Goal: Browse casually

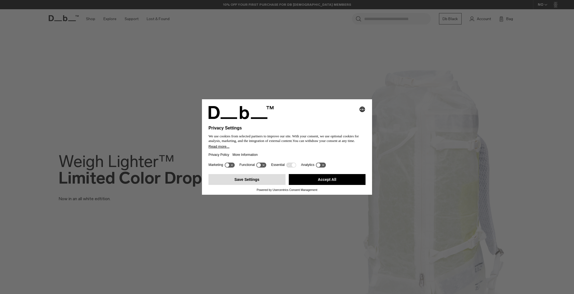
click at [227, 177] on button "Save Settings" at bounding box center [246, 179] width 77 height 11
